Goal: Transaction & Acquisition: Purchase product/service

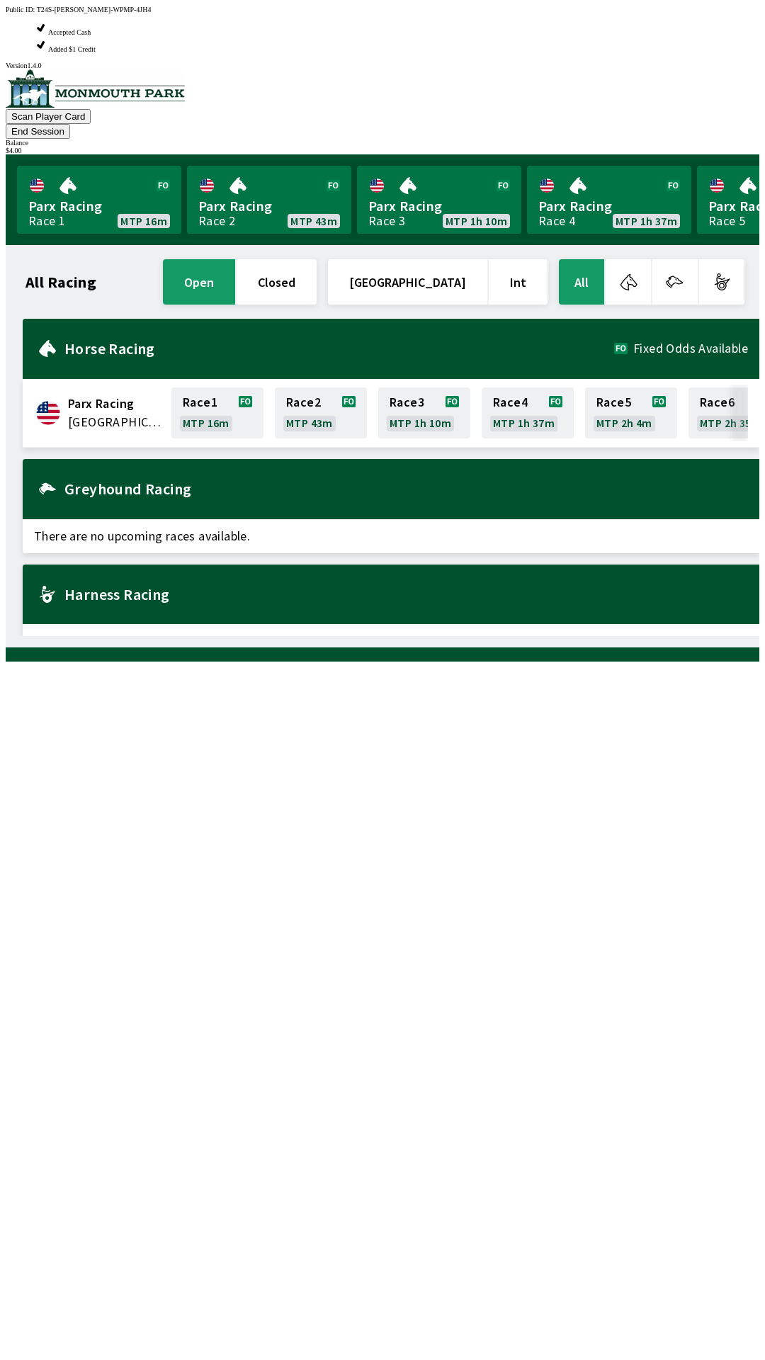
click at [114, 589] on h2 "Harness Racing" at bounding box center [406, 594] width 684 height 11
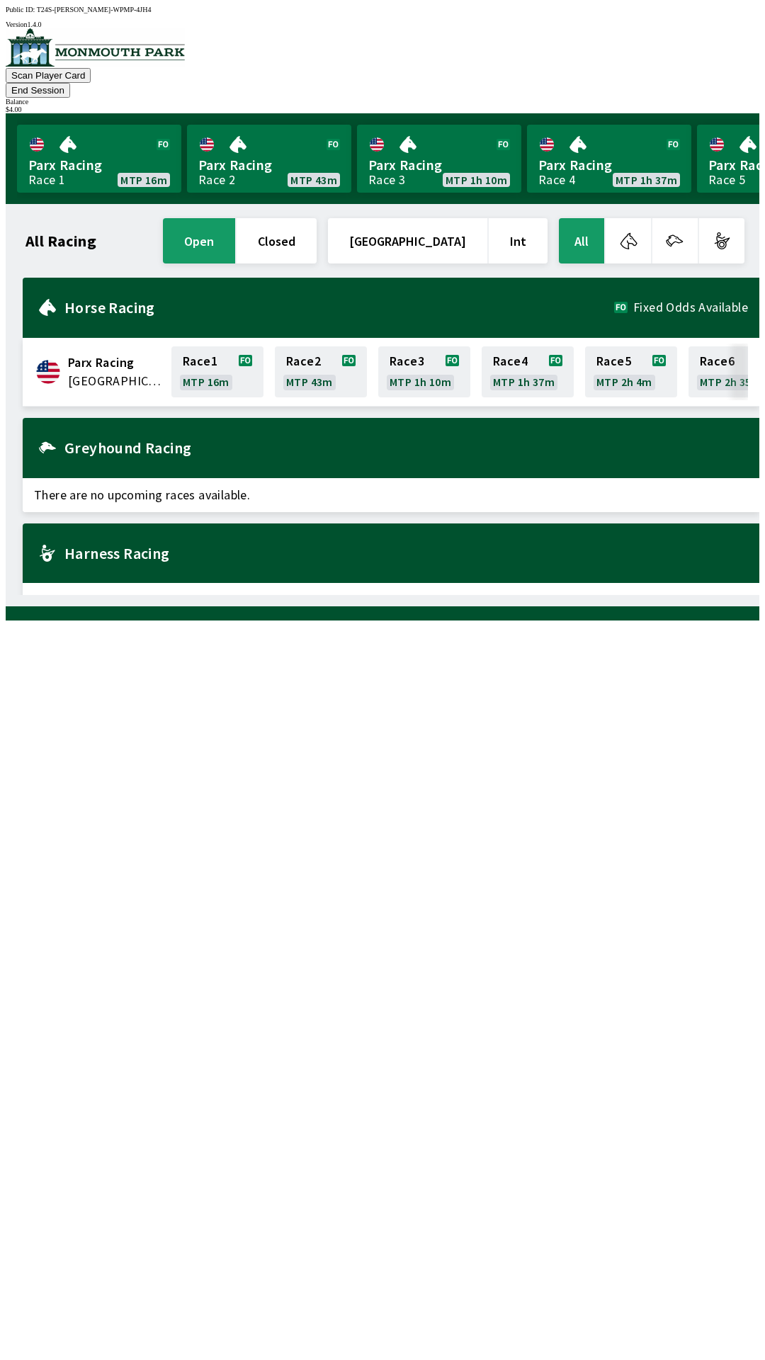
click at [141, 541] on div "Harness Racing" at bounding box center [391, 554] width 737 height 60
click at [194, 351] on link "Race 1 MTP 16m" at bounding box center [217, 371] width 92 height 51
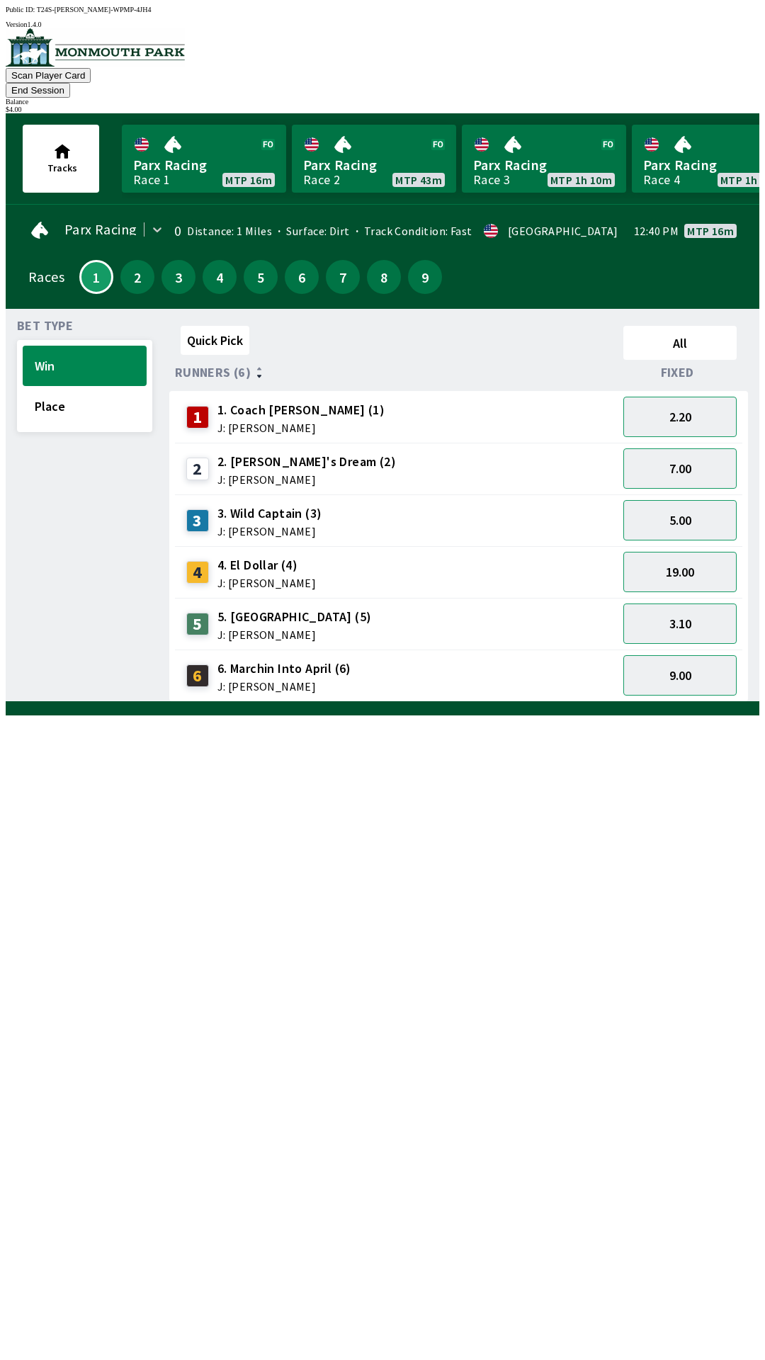
click at [666, 702] on div "Quick Pick All Runners (6) Fixed 1 1. Coach [PERSON_NAME] (1) J: [PERSON_NAME] …" at bounding box center [464, 511] width 590 height 382
click at [687, 655] on button "9.00" at bounding box center [680, 675] width 113 height 40
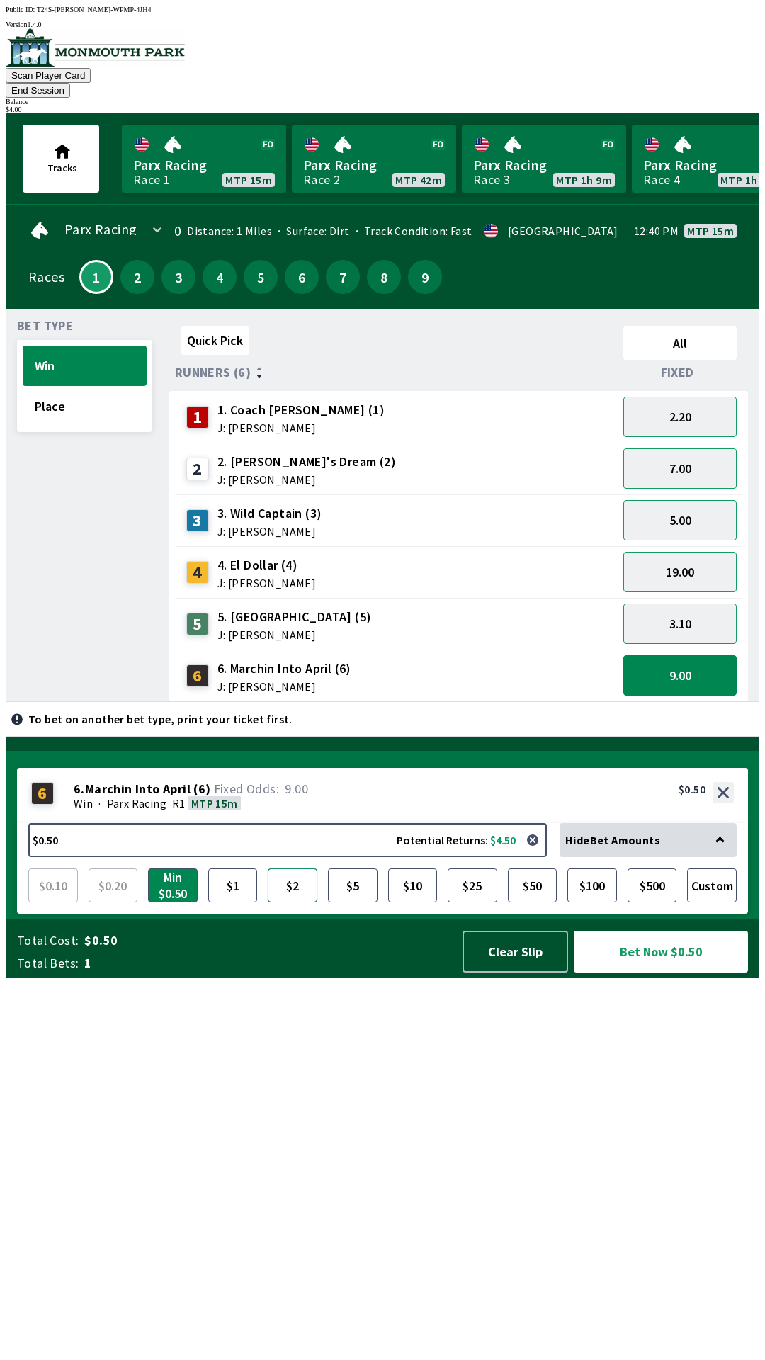
click at [300, 903] on button "$2" at bounding box center [293, 886] width 50 height 34
click at [682, 655] on button "9.00" at bounding box center [680, 675] width 113 height 40
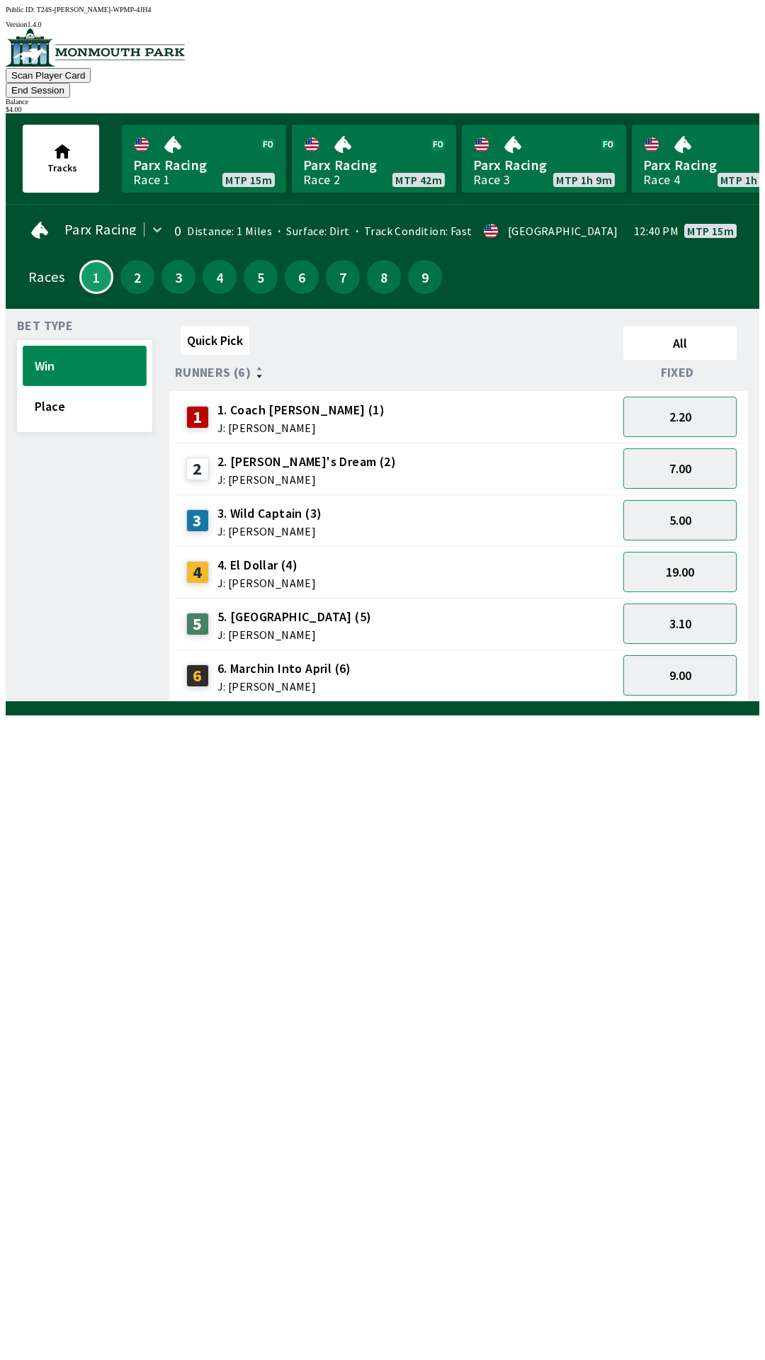
click at [79, 358] on button "Win" at bounding box center [85, 366] width 124 height 40
click at [699, 665] on button "9.00" at bounding box center [680, 675] width 113 height 40
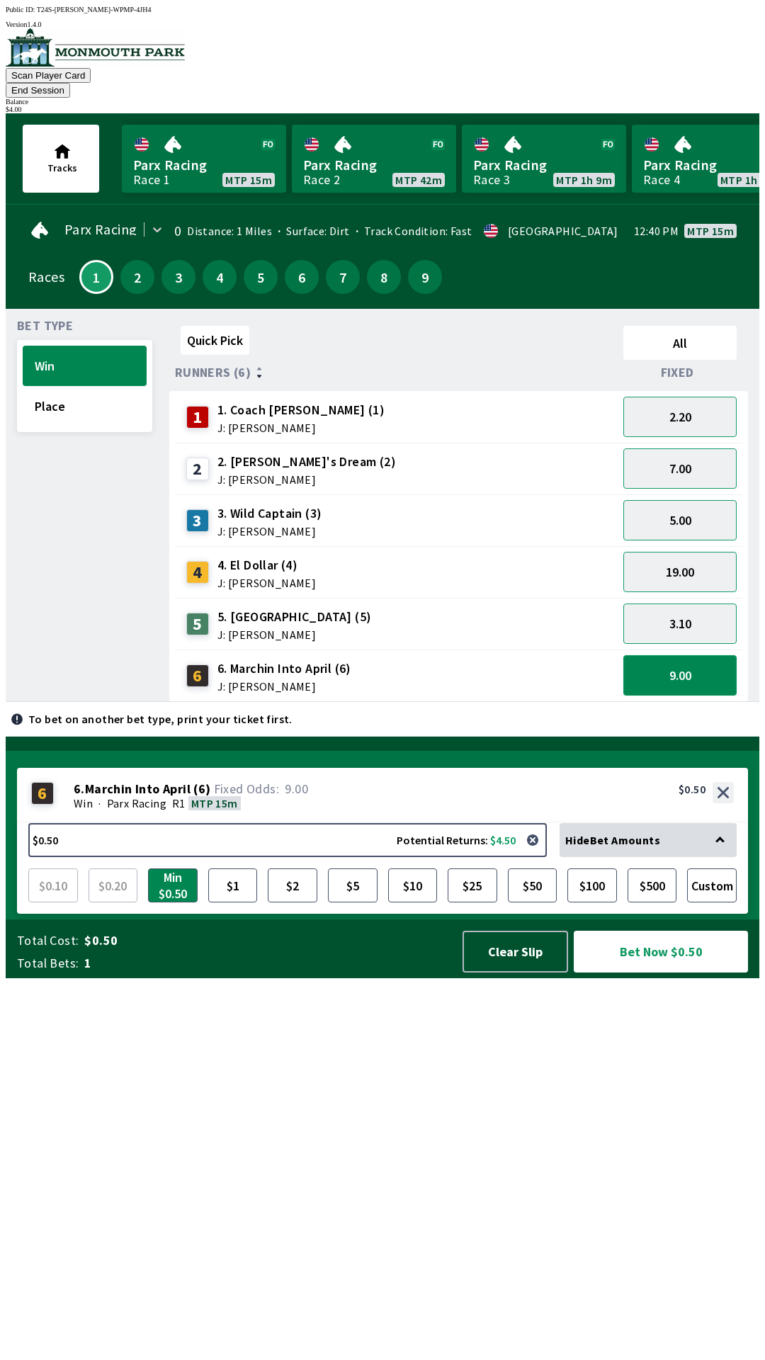
click at [687, 656] on button "9.00" at bounding box center [680, 675] width 113 height 40
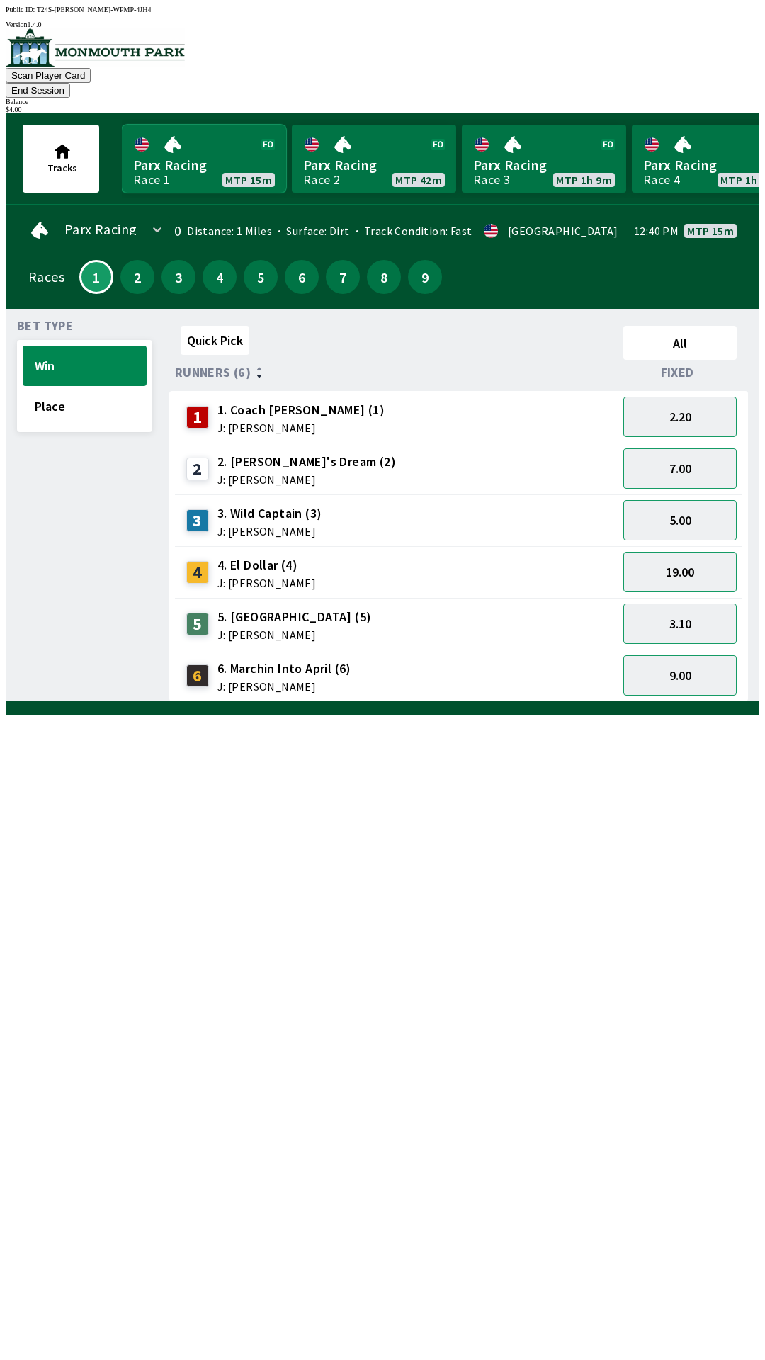
click at [211, 147] on link "Parx Racing Race 1 MTP 15m" at bounding box center [204, 159] width 164 height 68
click at [243, 681] on span "J: [PERSON_NAME]" at bounding box center [285, 686] width 134 height 11
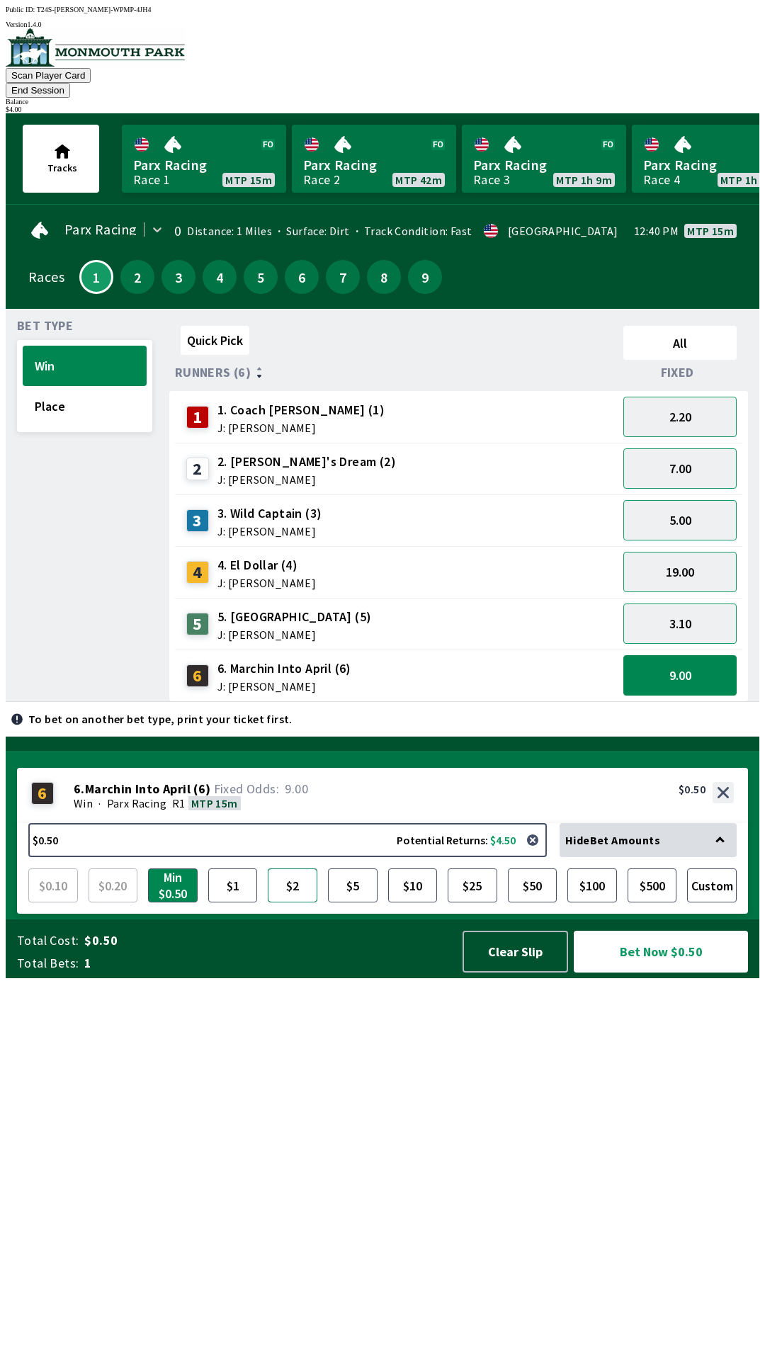
click at [290, 903] on button "$2" at bounding box center [293, 886] width 50 height 34
click at [292, 903] on button "$2" at bounding box center [293, 886] width 50 height 34
click at [299, 903] on button "$2" at bounding box center [293, 886] width 50 height 34
click at [296, 903] on button "$2" at bounding box center [293, 886] width 50 height 34
click at [697, 663] on button "9.00" at bounding box center [680, 675] width 113 height 40
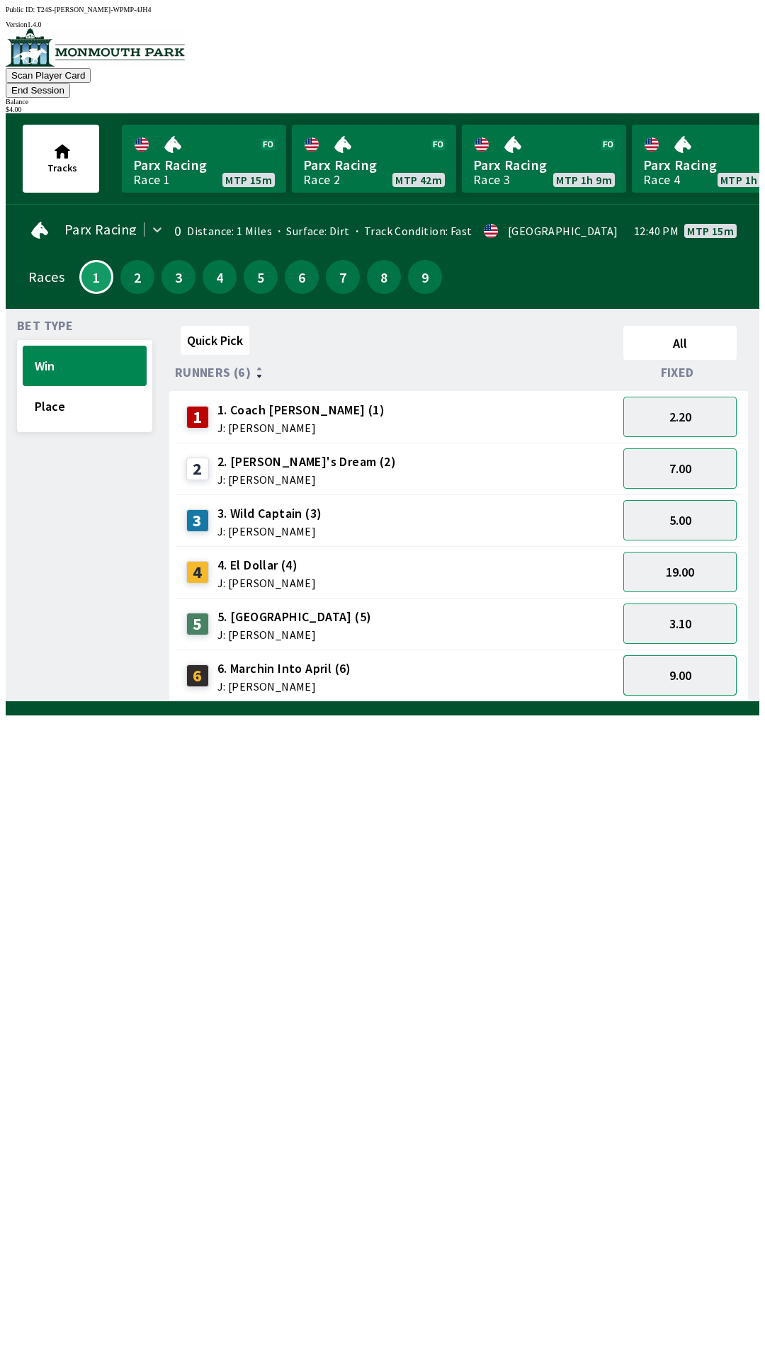
click at [692, 655] on button "9.00" at bounding box center [680, 675] width 113 height 40
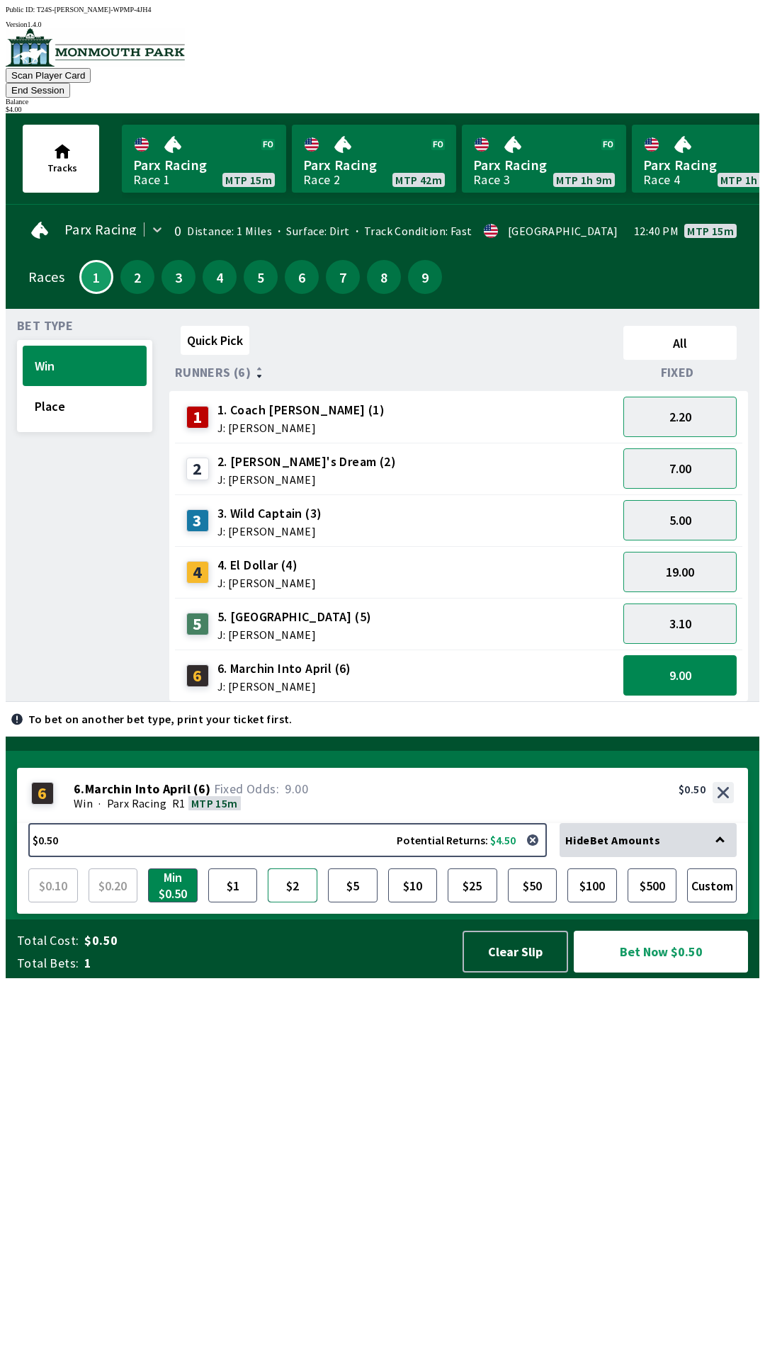
click at [288, 903] on button "$2" at bounding box center [293, 886] width 50 height 34
click at [297, 903] on button "$2" at bounding box center [293, 886] width 50 height 34
click at [293, 903] on button "$2" at bounding box center [293, 886] width 50 height 34
click at [672, 973] on button "Bet Now $2.00" at bounding box center [661, 952] width 174 height 42
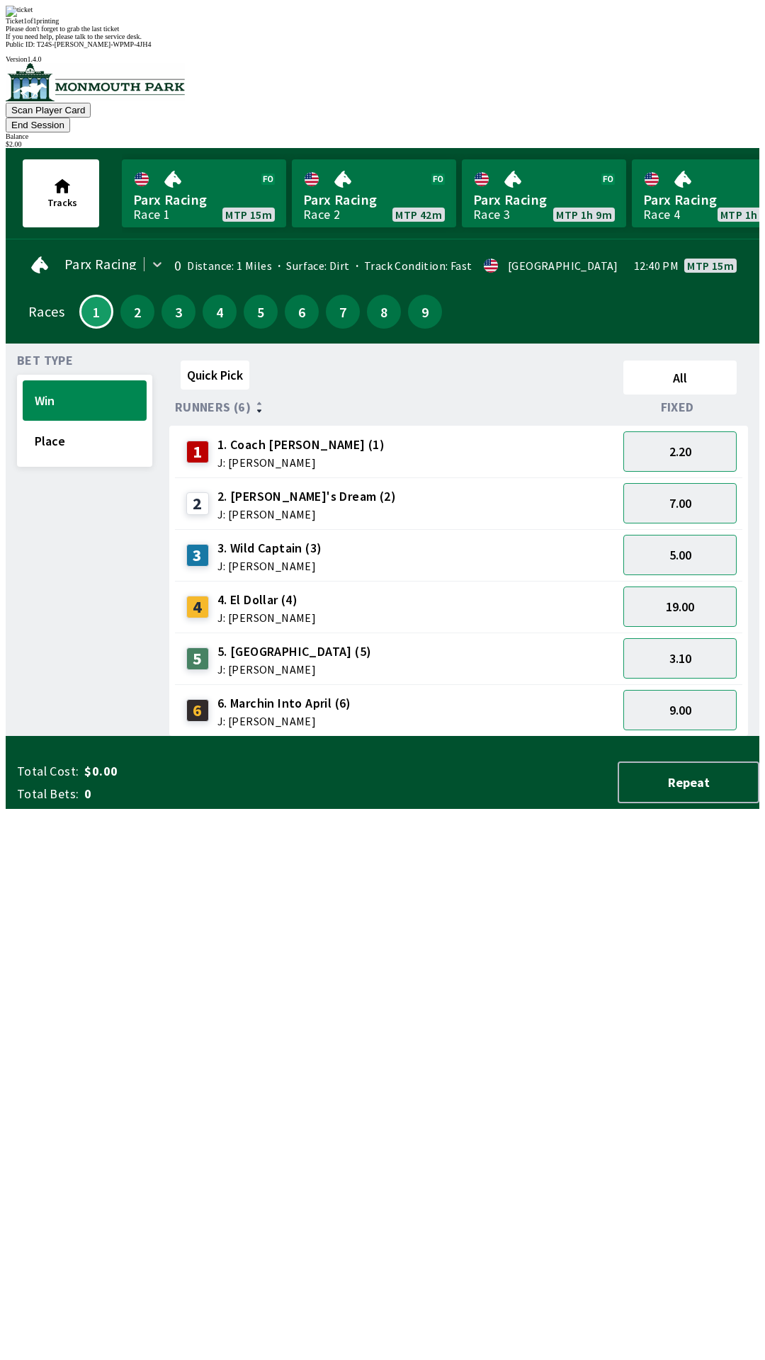
click at [434, 737] on div "Quick Pick All Runners (6) Fixed 1 1. Coach [PERSON_NAME] (1) J: [PERSON_NAME] …" at bounding box center [464, 546] width 590 height 382
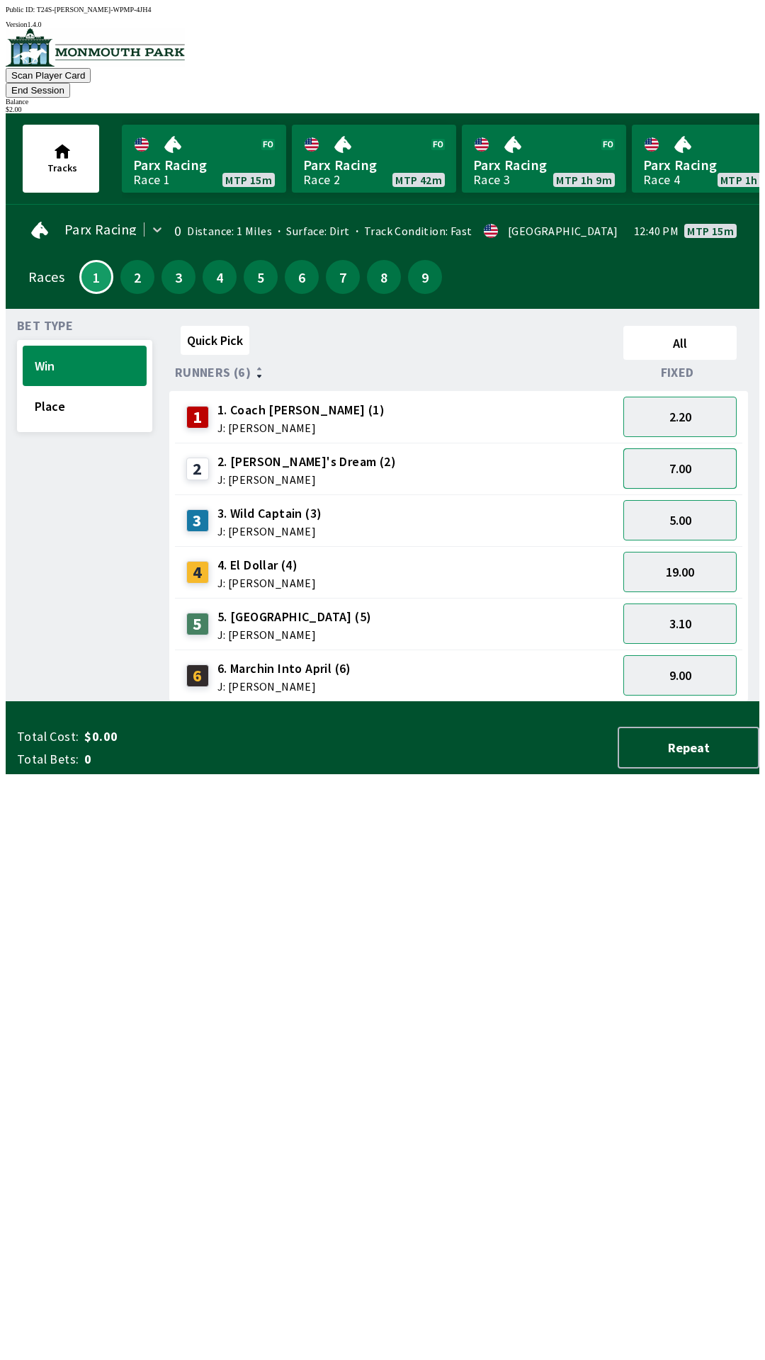
click at [684, 453] on button "7.00" at bounding box center [680, 469] width 113 height 40
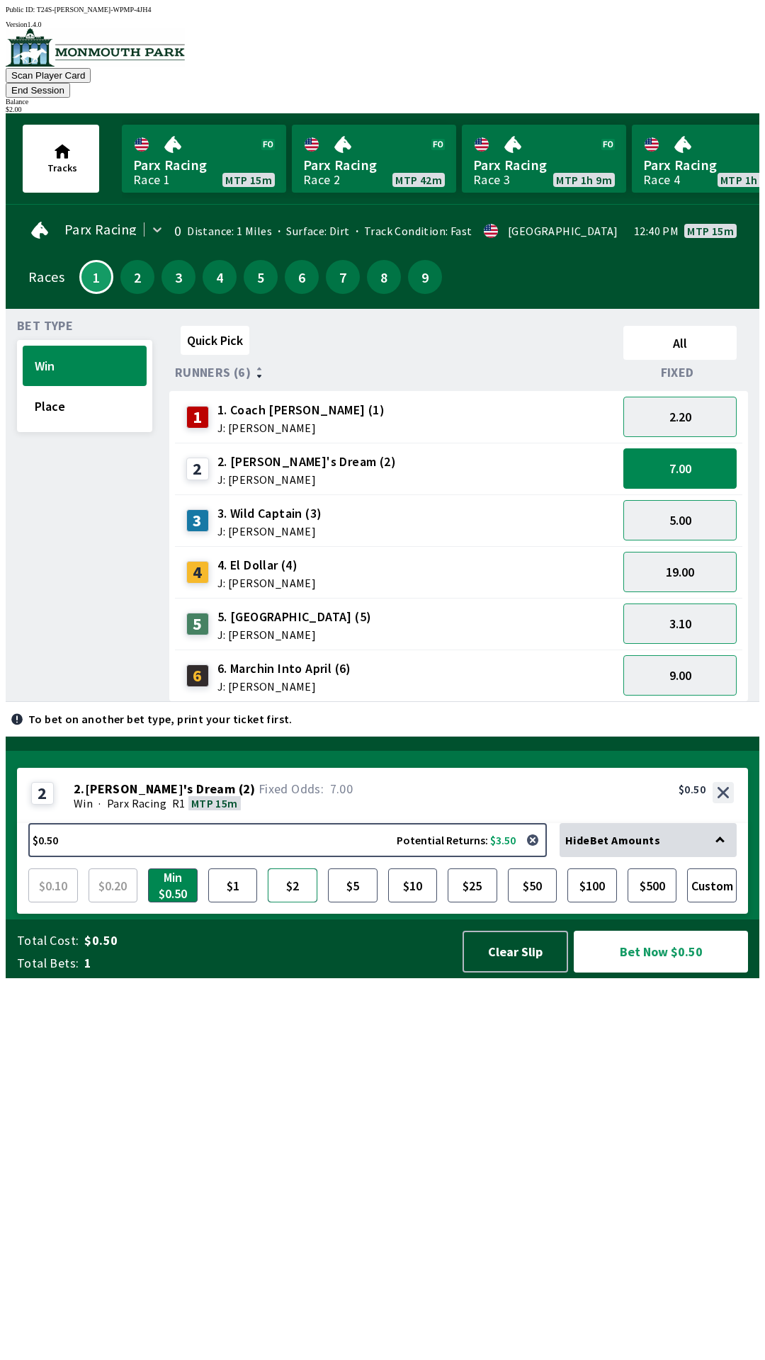
click at [283, 903] on button "$2" at bounding box center [293, 886] width 50 height 34
click at [670, 973] on button "Bet Now $2.00" at bounding box center [661, 952] width 174 height 42
